Goal: Communication & Community: Answer question/provide support

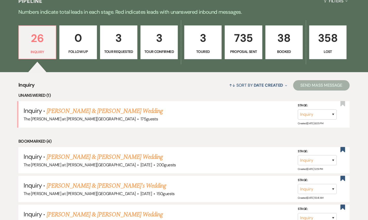
scroll to position [127, 0]
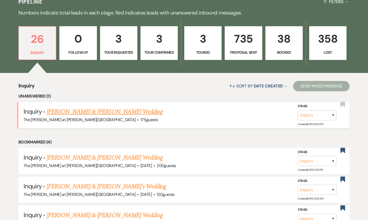
click at [106, 113] on link "Michael Meaden & Alison Nieto's Wedding" at bounding box center [105, 111] width 116 height 9
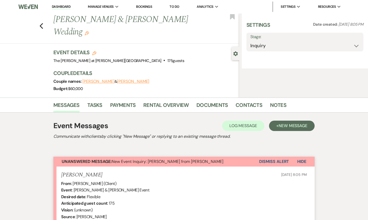
select select "17"
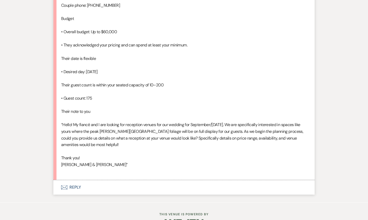
scroll to position [422, 0]
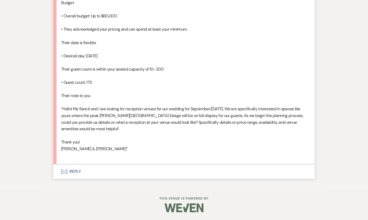
click at [73, 171] on button "Envelope Reply" at bounding box center [183, 171] width 261 height 15
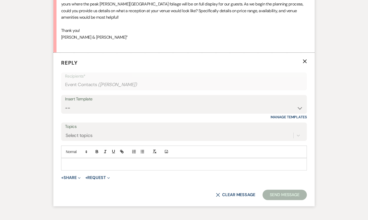
scroll to position [521, 0]
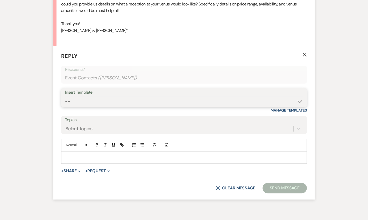
click at [73, 106] on select "-- Weven Planning Portal Introduction (Booked Events) Tour Request Response Fol…" at bounding box center [184, 101] width 238 height 10
select select "4367"
click at [65, 106] on select "-- Weven Planning Portal Introduction (Booked Events) Tour Request Response Fol…" at bounding box center [184, 101] width 238 height 10
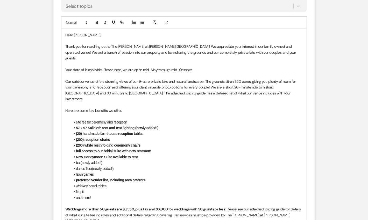
scroll to position [642, 0]
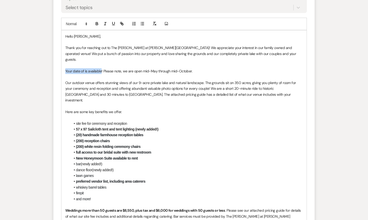
drag, startPoint x: 101, startPoint y: 83, endPoint x: 51, endPoint y: 82, distance: 50.6
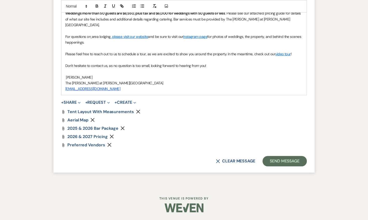
scroll to position [841, 0]
click at [273, 158] on button "Send Message" at bounding box center [285, 161] width 44 height 10
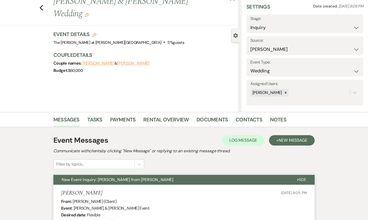
scroll to position [0, 0]
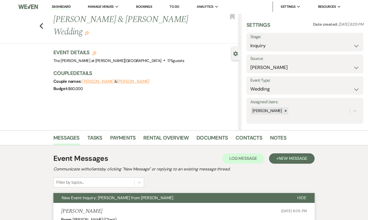
click at [52, 9] on li "Dashboard" at bounding box center [61, 7] width 24 height 10
click at [53, 7] on link "Dashboard" at bounding box center [61, 6] width 19 height 5
